Goal: Information Seeking & Learning: Learn about a topic

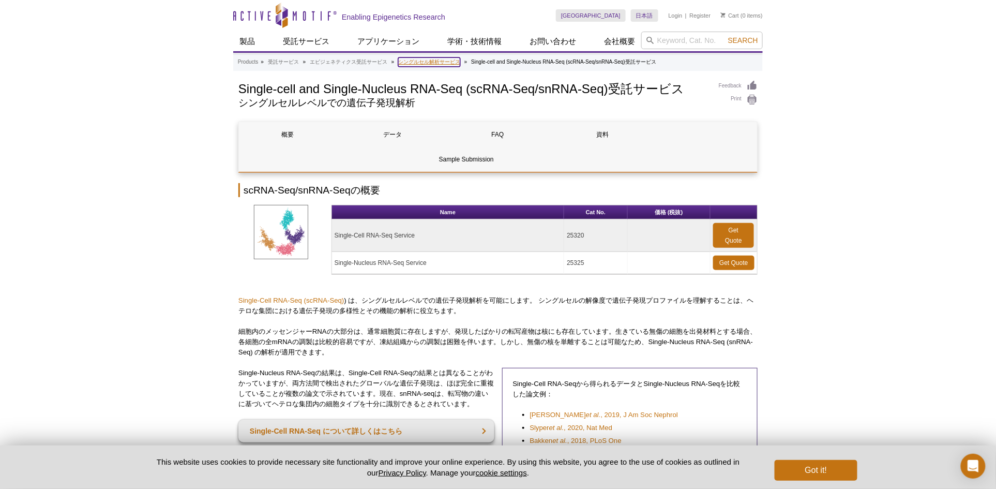
click at [421, 58] on link "シングルセル解析サービス" at bounding box center [429, 61] width 62 height 9
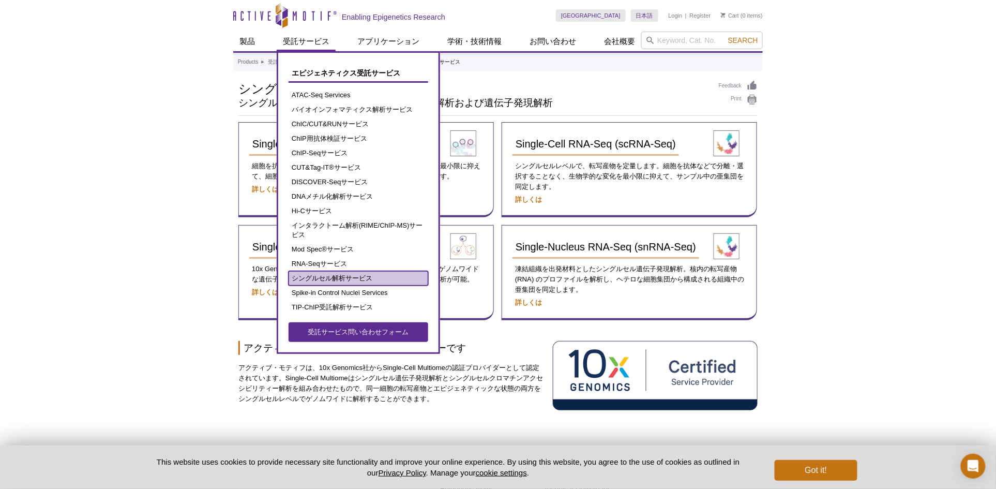
click at [363, 278] on link "シングルセル解析サービス" at bounding box center [359, 278] width 140 height 14
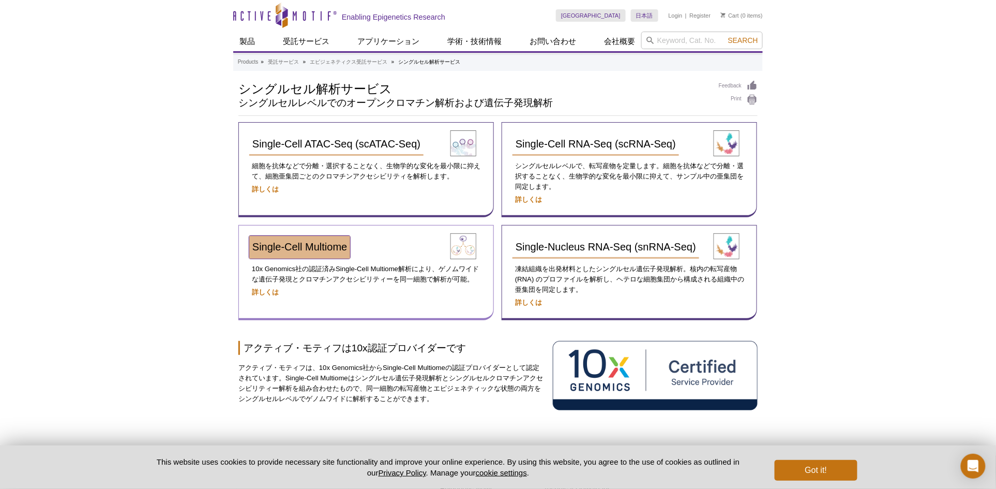
click at [293, 238] on link "Single-Cell Multiome​" at bounding box center [299, 247] width 101 height 23
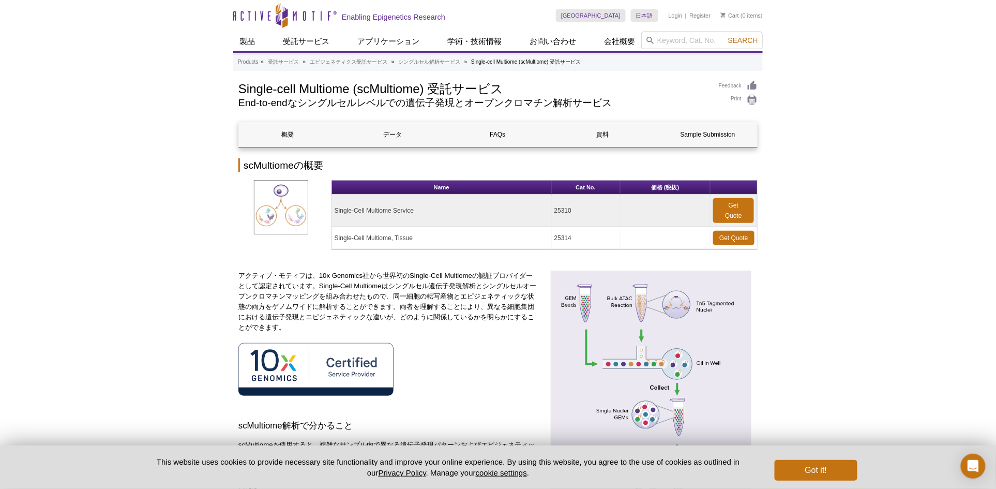
click at [369, 371] on img at bounding box center [315, 369] width 155 height 52
click at [420, 61] on link "シングルセル解析サービス" at bounding box center [429, 61] width 62 height 9
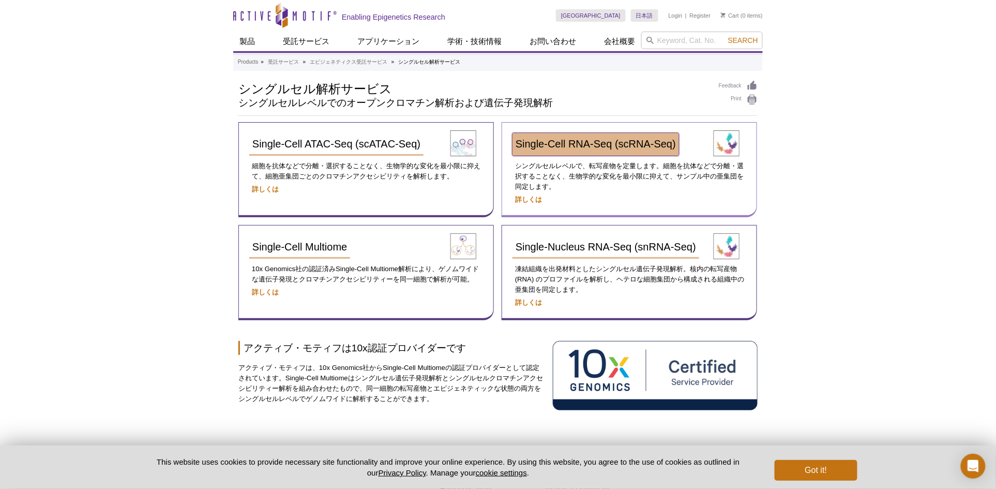
click at [608, 142] on span "Single-Cell RNA-Seq (scRNA-Seq)" at bounding box center [596, 143] width 160 height 11
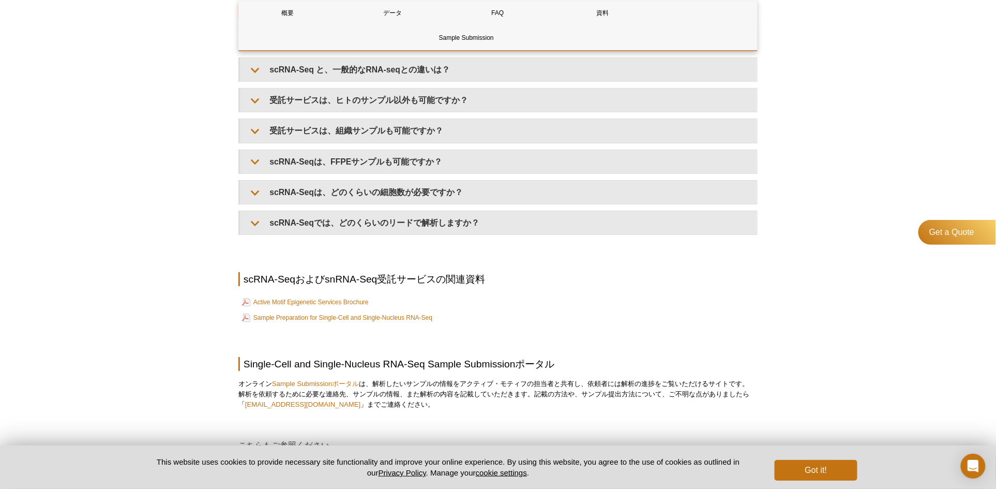
scroll to position [1264, 0]
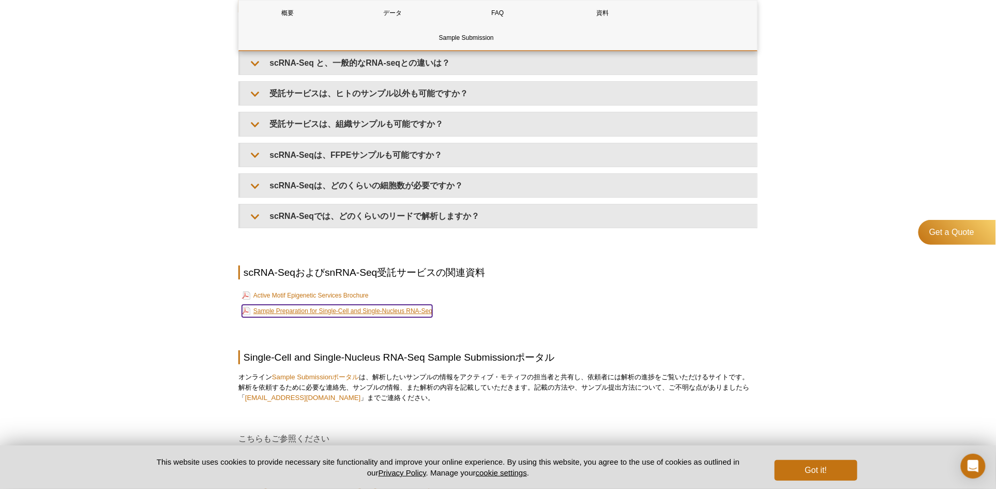
click at [305, 307] on link "Sample Preparation for Single-Cell and Single-Nucleus RNA-Seq" at bounding box center [337, 311] width 190 height 12
